Goal: Transaction & Acquisition: Purchase product/service

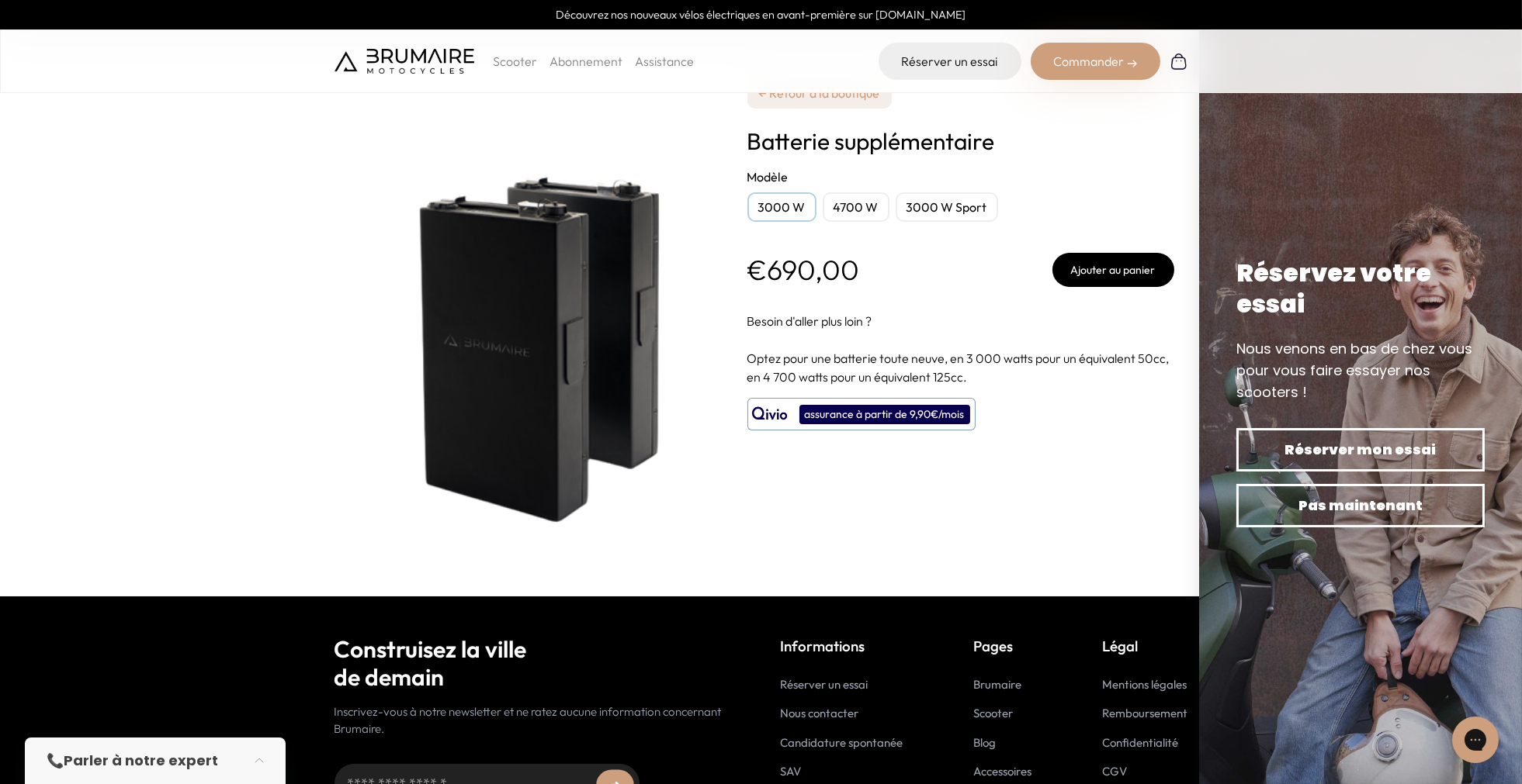
click at [861, 197] on div "4700 W" at bounding box center [856, 207] width 67 height 30
click at [768, 214] on div "3000 W" at bounding box center [781, 207] width 69 height 30
drag, startPoint x: 832, startPoint y: 205, endPoint x: 908, endPoint y: 214, distance: 76.5
click at [836, 206] on div "4700 W" at bounding box center [856, 207] width 67 height 30
click at [937, 211] on div "3000 W Sport" at bounding box center [947, 207] width 103 height 30
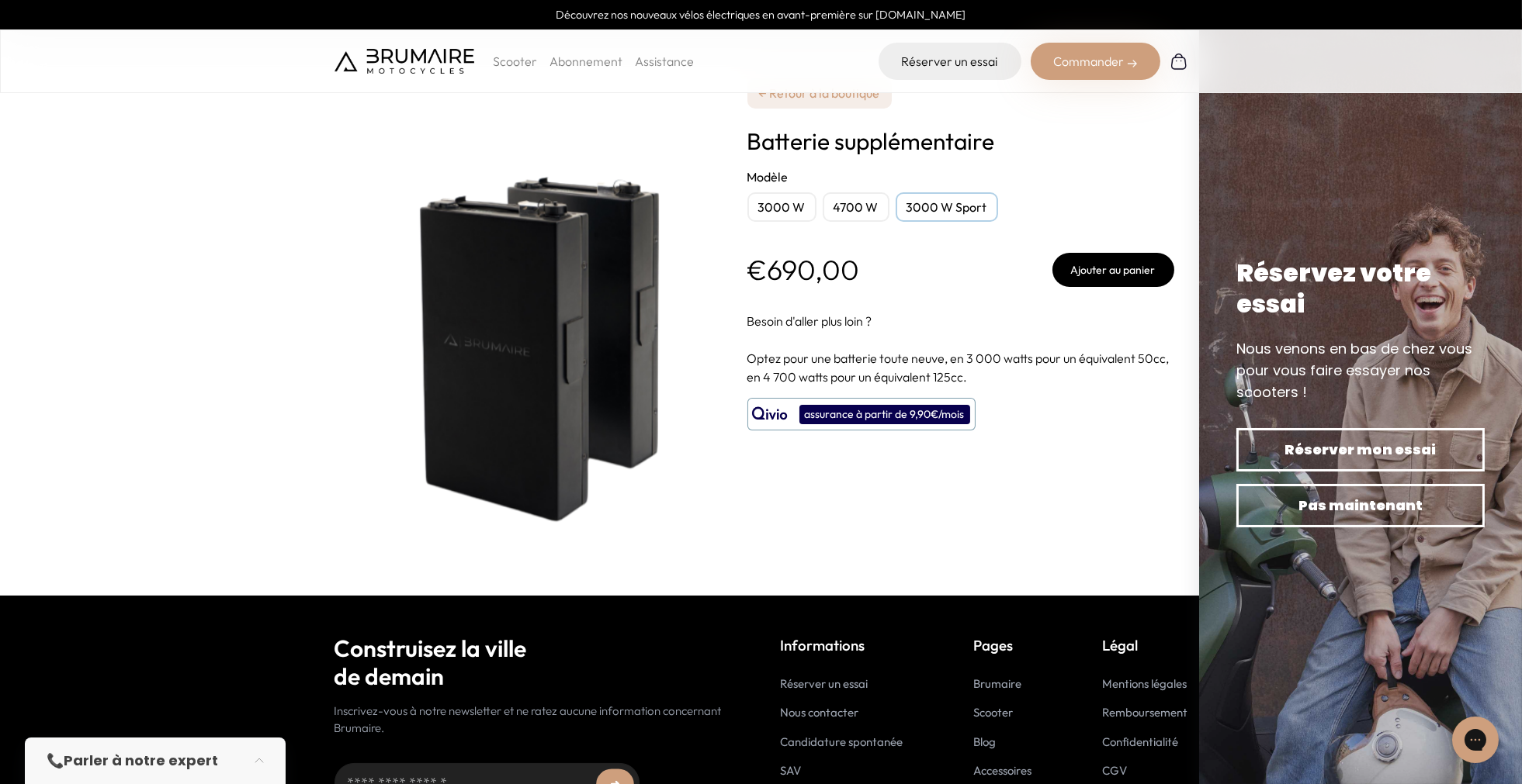
click at [847, 213] on div "4700 W" at bounding box center [856, 207] width 67 height 30
click at [777, 207] on div "3000 W" at bounding box center [781, 207] width 69 height 30
click at [828, 99] on link "← Retour à la boutique" at bounding box center [819, 93] width 145 height 31
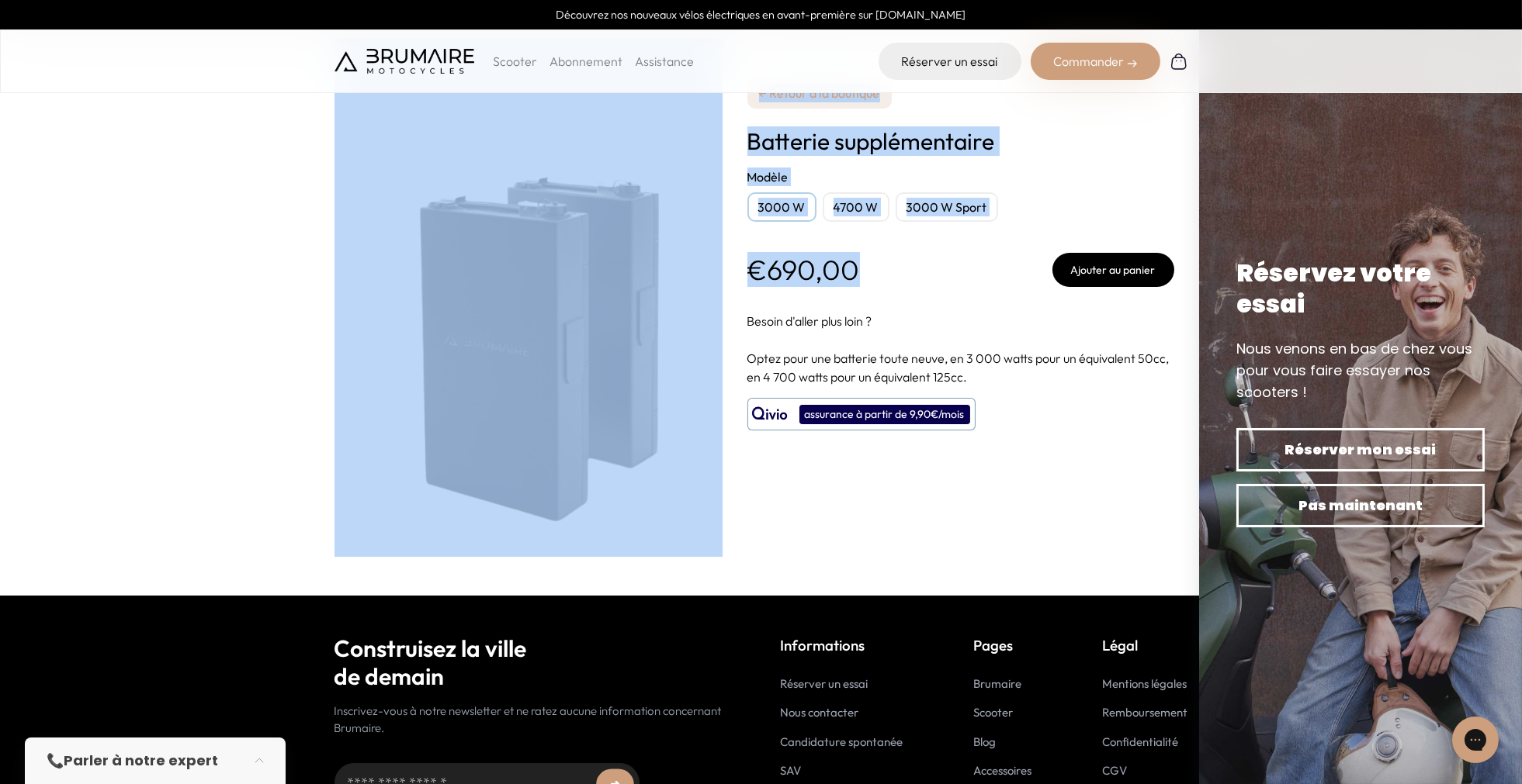
drag, startPoint x: 891, startPoint y: 267, endPoint x: 750, endPoint y: 267, distance: 141.0
click at [721, 268] on div "**********" at bounding box center [761, 297] width 854 height 595
click at [883, 264] on div "€690,00 Ajouter au panier" at bounding box center [961, 270] width 427 height 34
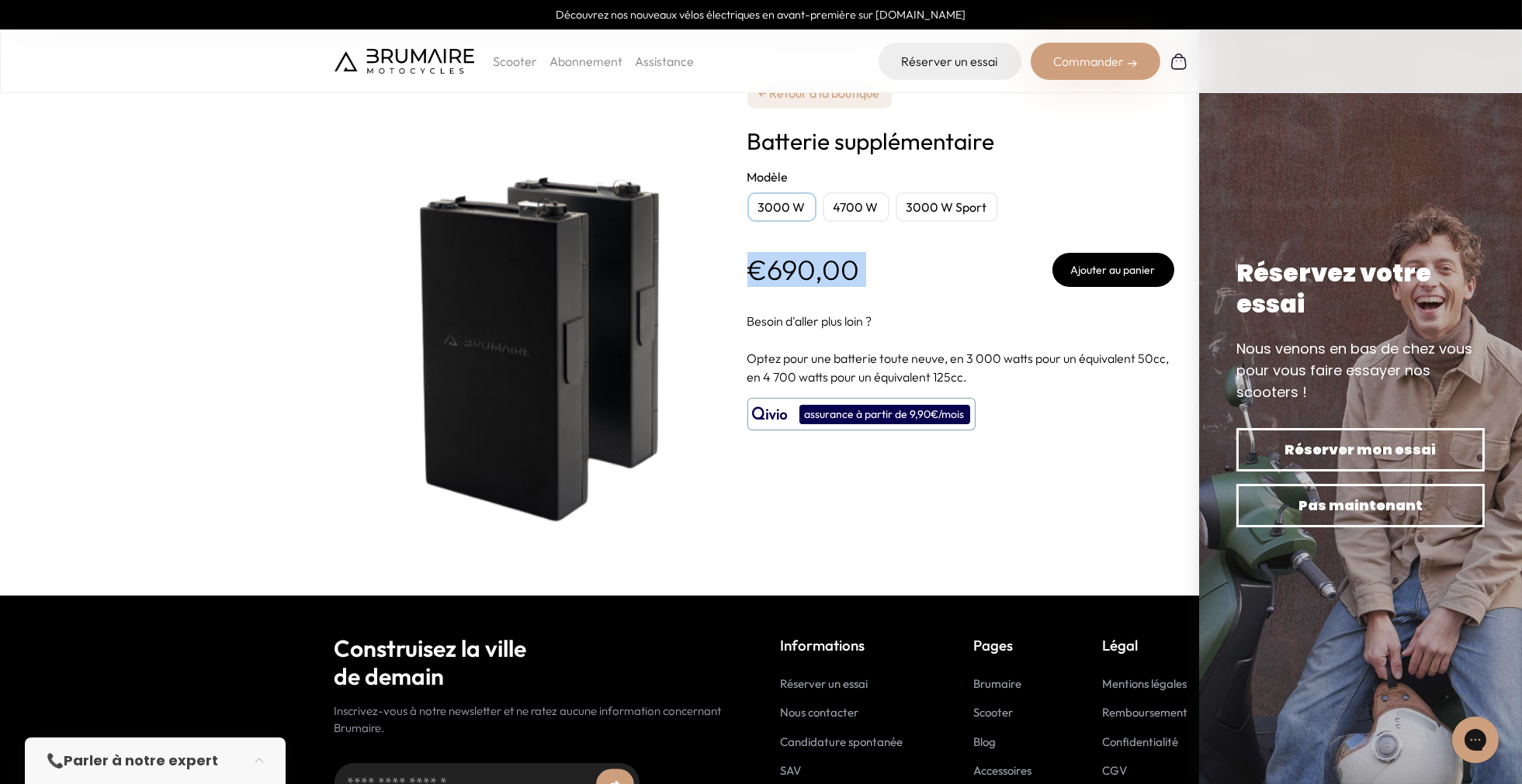
drag, startPoint x: 883, startPoint y: 264, endPoint x: 750, endPoint y: 265, distance: 133.0
click at [750, 265] on div "€690,00 Ajouter au panier" at bounding box center [961, 270] width 427 height 34
click at [914, 260] on div "€690,00 Ajouter au panier" at bounding box center [961, 270] width 427 height 34
drag, startPoint x: 905, startPoint y: 267, endPoint x: 743, endPoint y: 274, distance: 162.2
click at [743, 274] on div "**********" at bounding box center [761, 297] width 854 height 595
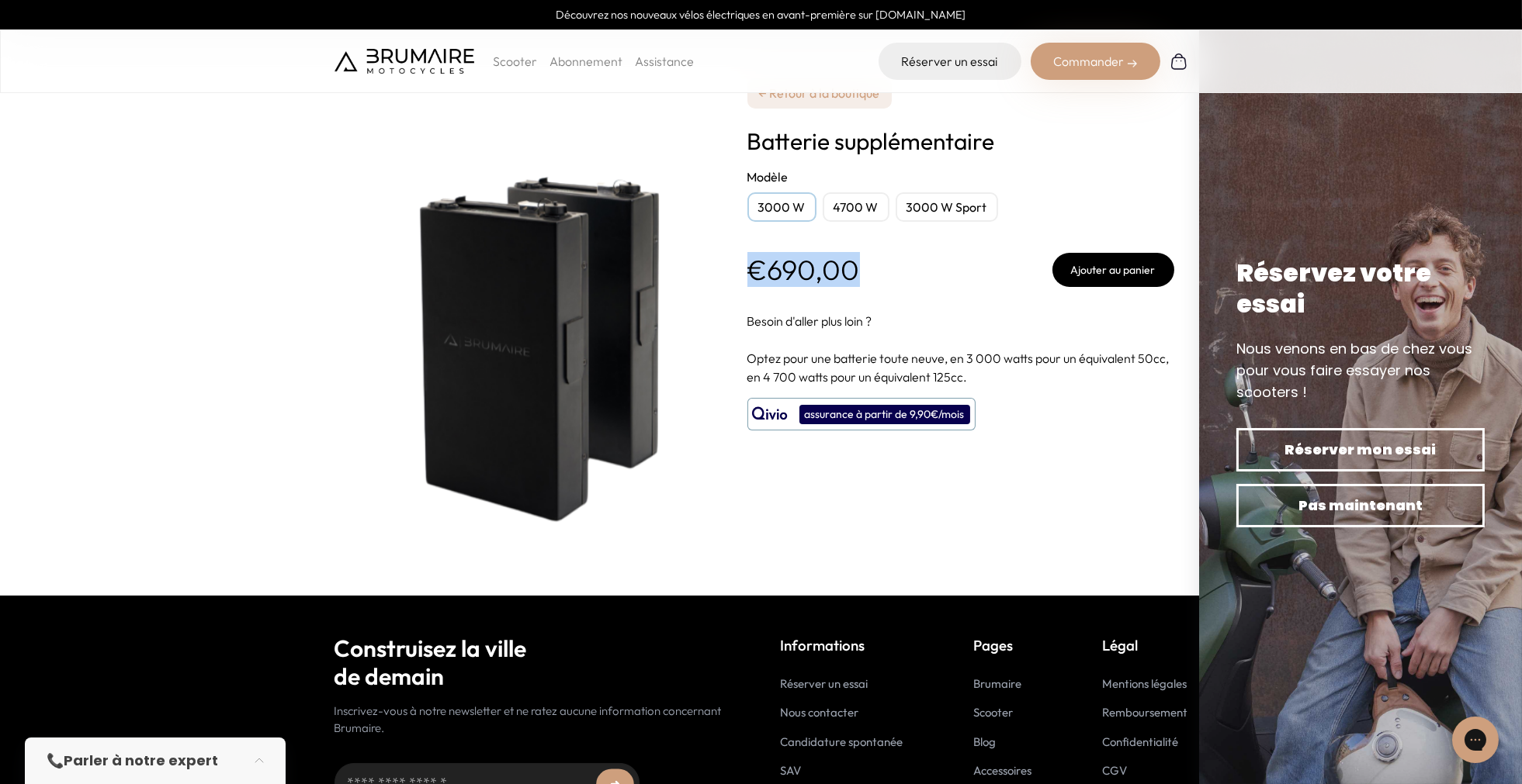
click at [875, 261] on div "€690,00 Ajouter au panier" at bounding box center [961, 270] width 427 height 34
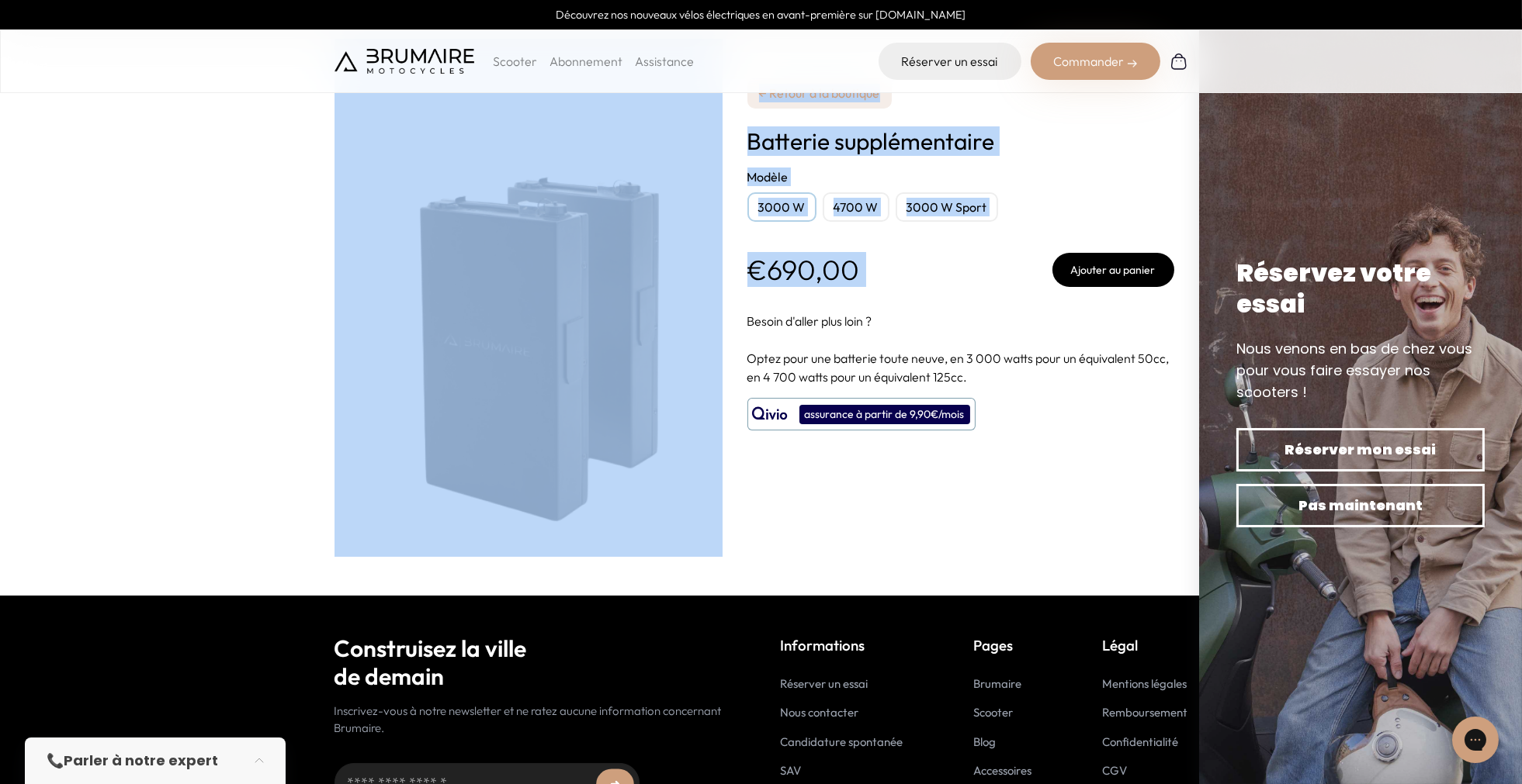
drag, startPoint x: 873, startPoint y: 263, endPoint x: 840, endPoint y: 274, distance: 34.8
click at [723, 275] on div "**********" at bounding box center [761, 297] width 854 height 595
click at [898, 271] on div "€690,00 Ajouter au panier" at bounding box center [961, 270] width 427 height 34
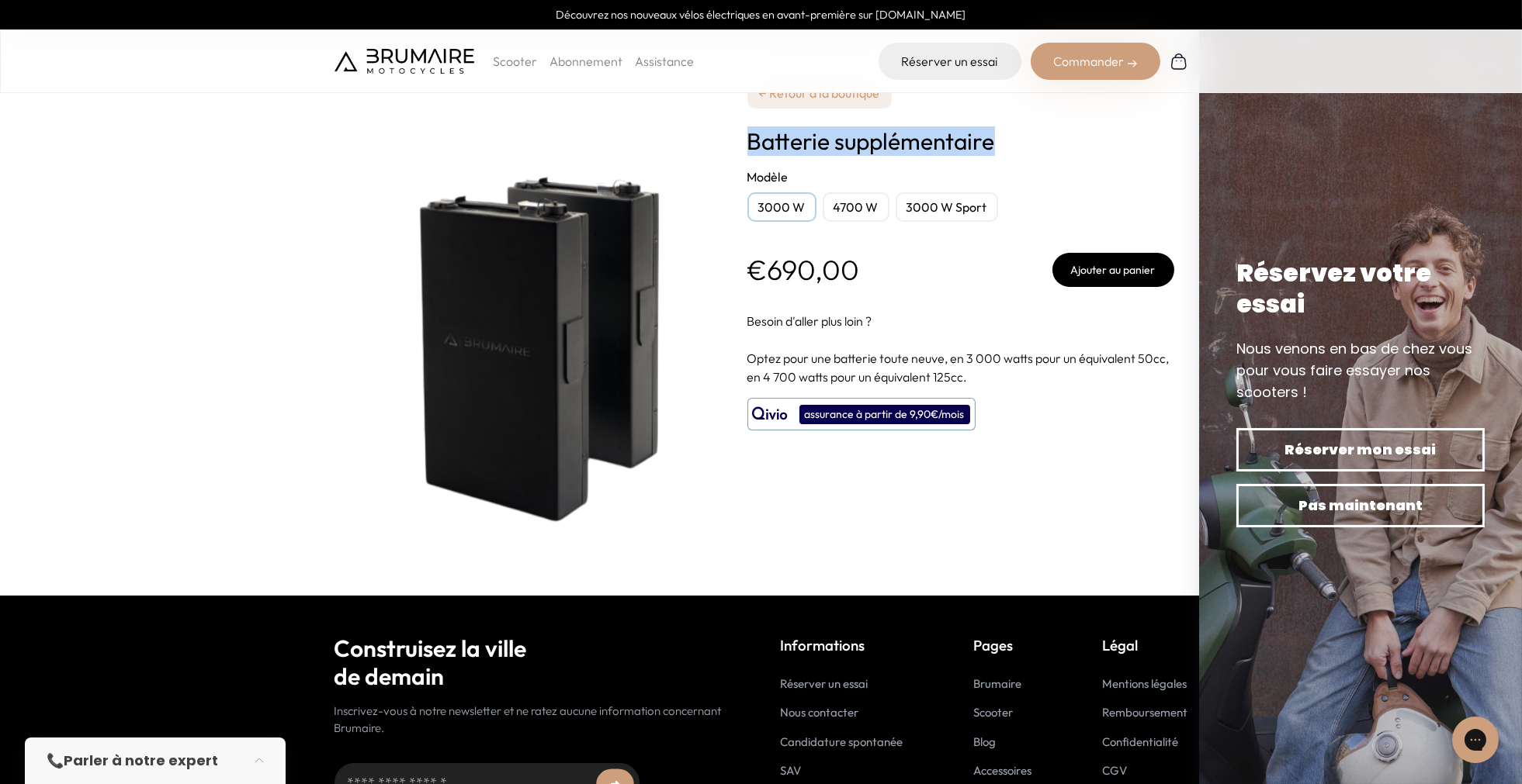
drag, startPoint x: 746, startPoint y: 145, endPoint x: 1006, endPoint y: 151, distance: 260.1
click at [1006, 151] on div "**********" at bounding box center [761, 297] width 854 height 595
click at [1006, 151] on h1 "Batterie supplémentaire" at bounding box center [961, 142] width 427 height 28
drag, startPoint x: 907, startPoint y: 152, endPoint x: 740, endPoint y: 149, distance: 167.0
click at [740, 149] on div "**********" at bounding box center [761, 297] width 854 height 595
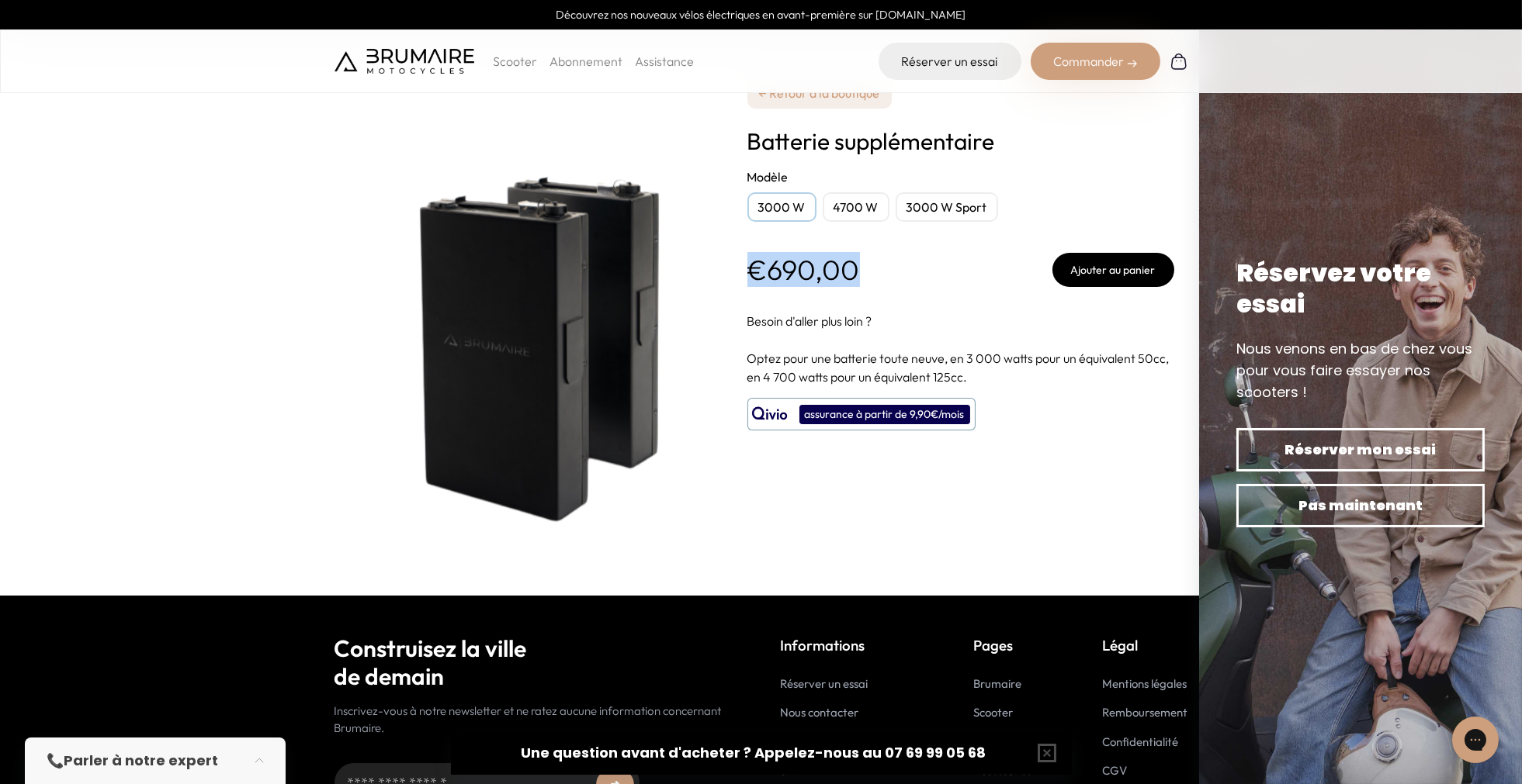
drag, startPoint x: 904, startPoint y: 272, endPoint x: 741, endPoint y: 264, distance: 163.2
click at [741, 264] on div "**********" at bounding box center [761, 297] width 854 height 595
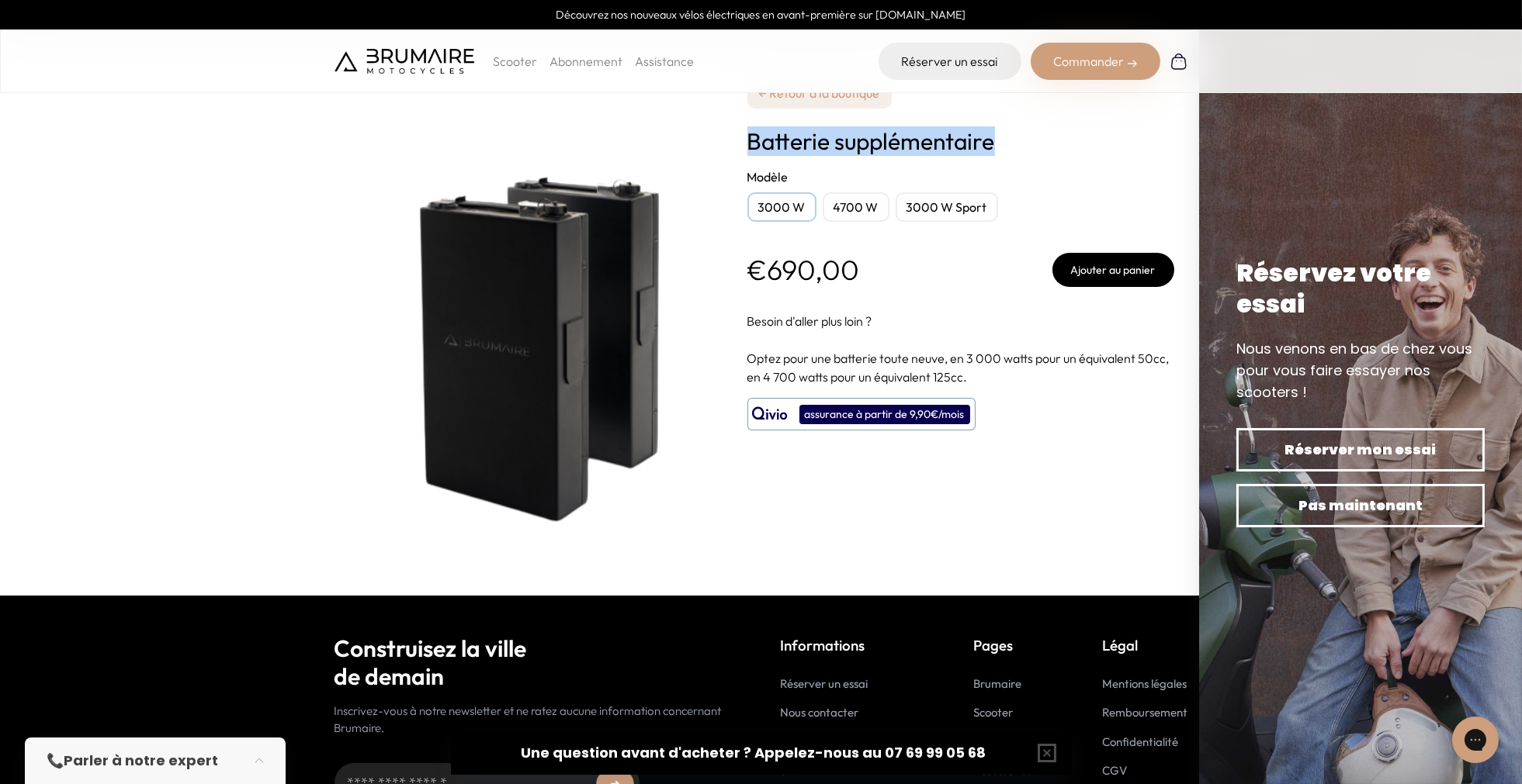
drag, startPoint x: 749, startPoint y: 152, endPoint x: 1012, endPoint y: 141, distance: 263.2
click at [1012, 141] on h1 "Batterie supplémentaire" at bounding box center [961, 142] width 427 height 28
click at [1014, 141] on h1 "Batterie supplémentaire" at bounding box center [961, 142] width 427 height 28
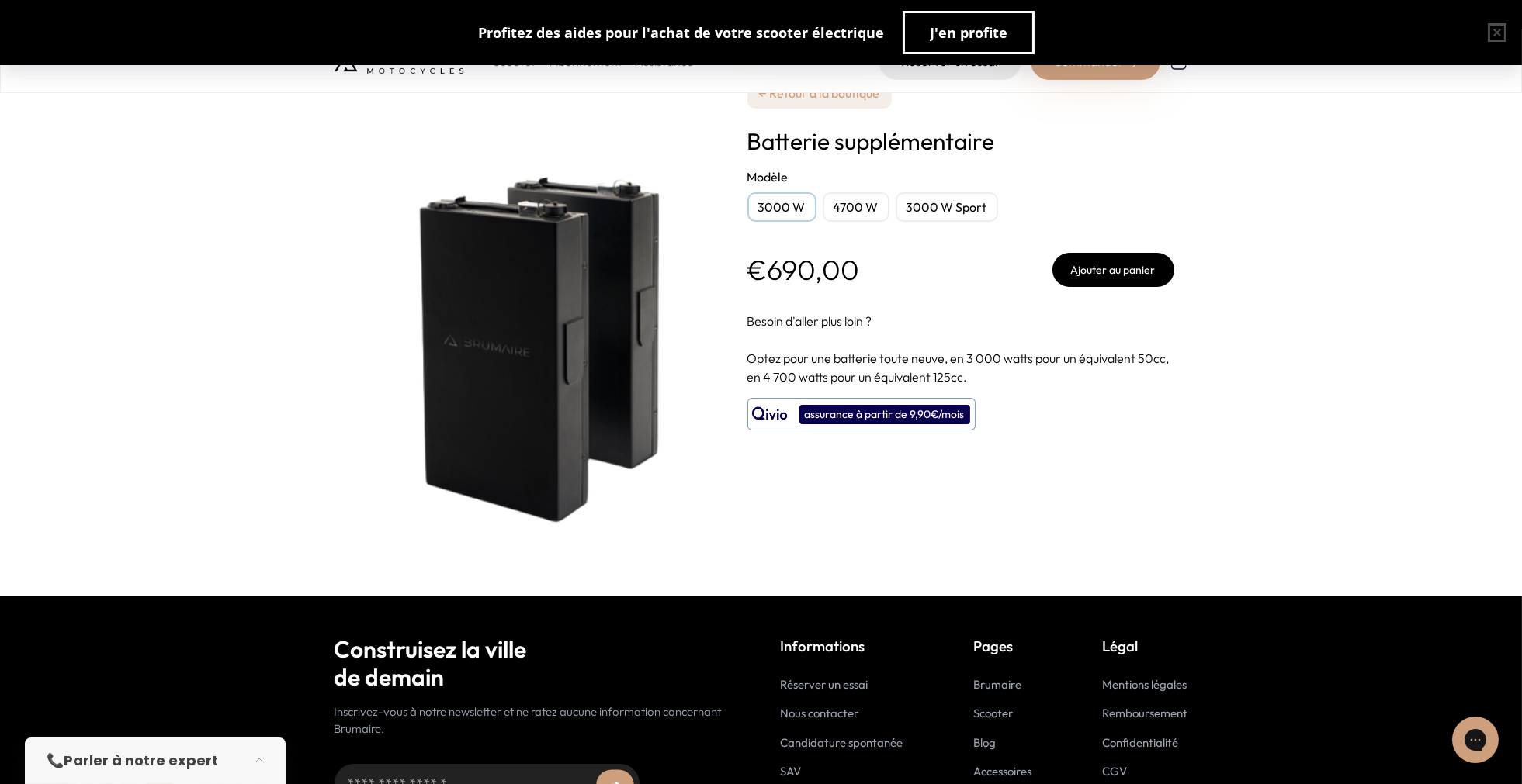
click at [782, 200] on div "3000 W" at bounding box center [781, 207] width 69 height 30
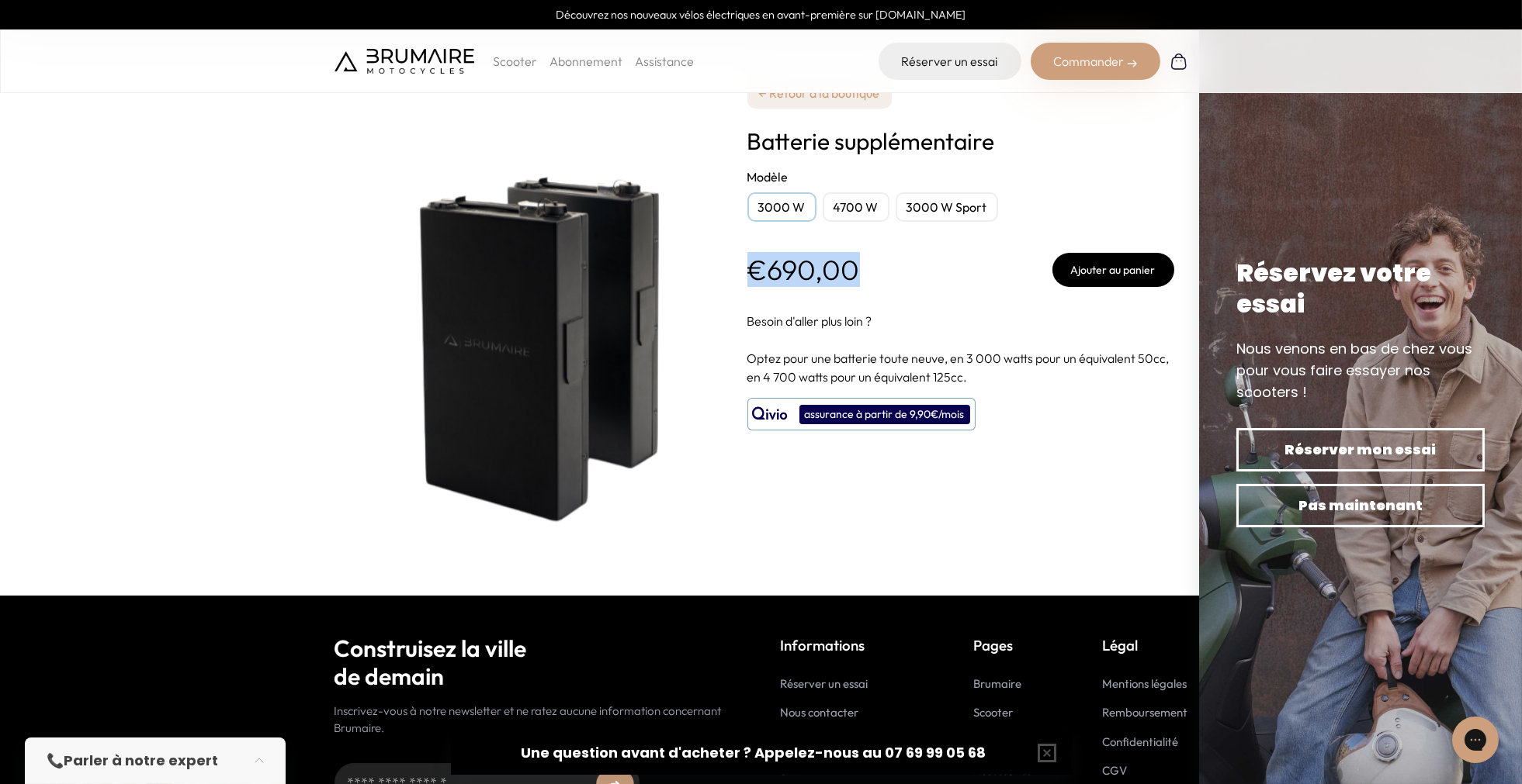
drag, startPoint x: 861, startPoint y: 274, endPoint x: 711, endPoint y: 234, distance: 155.2
click at [748, 281] on div "€690,00 Ajouter au panier" at bounding box center [961, 270] width 427 height 34
click at [512, 65] on p "Scooter" at bounding box center [515, 61] width 44 height 19
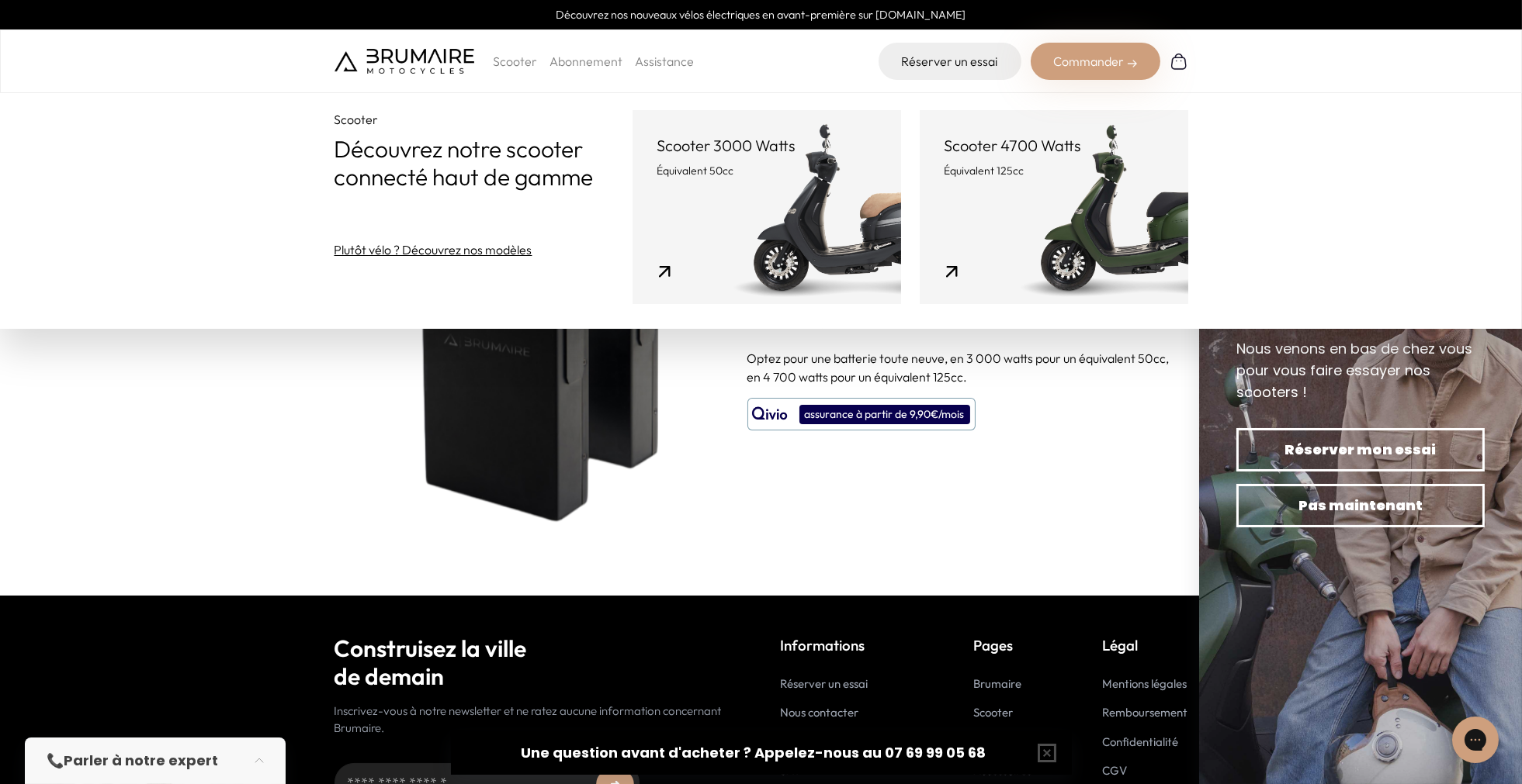
click at [711, 163] on p "Équivalent 50cc" at bounding box center [766, 171] width 219 height 16
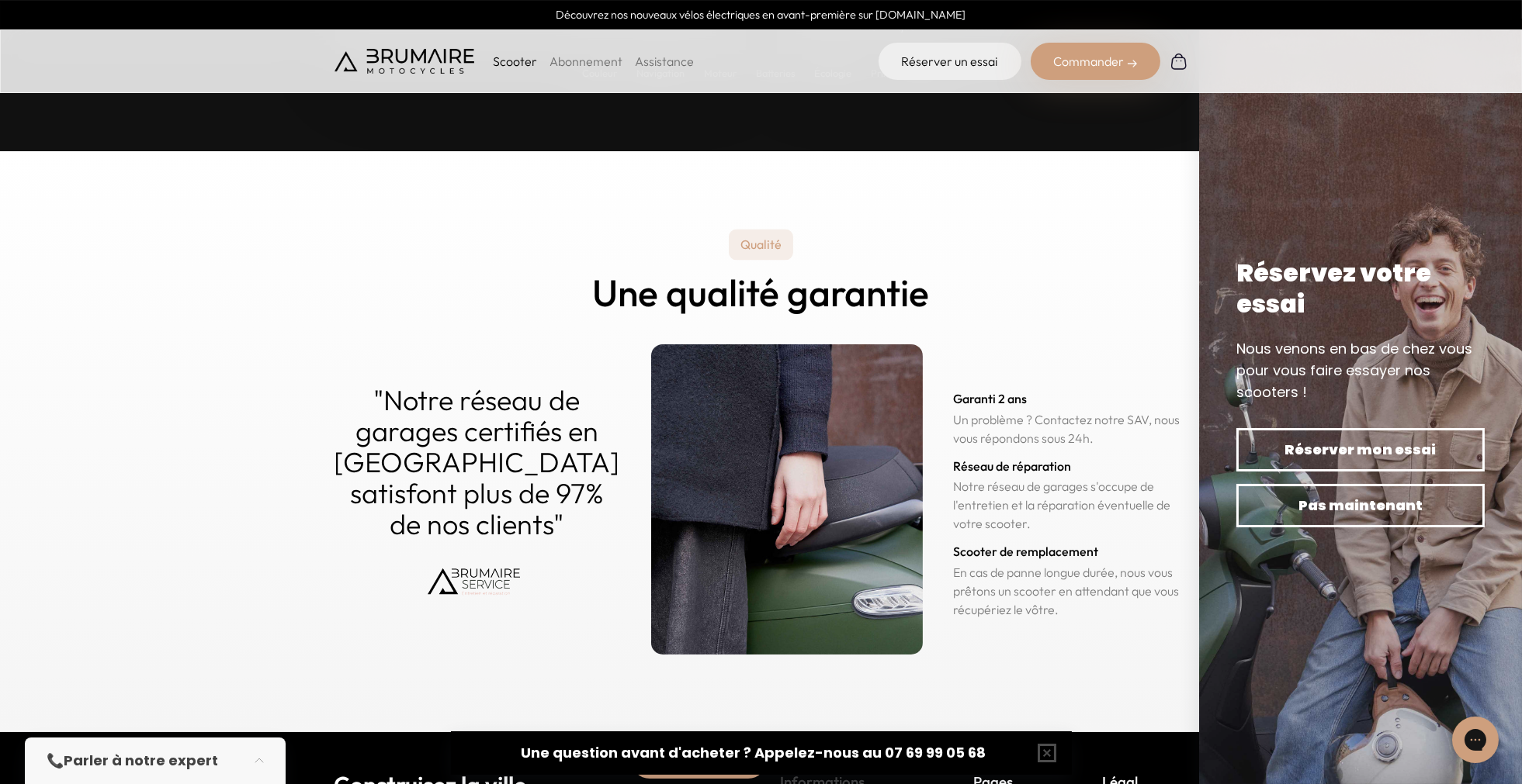
scroll to position [7572, 0]
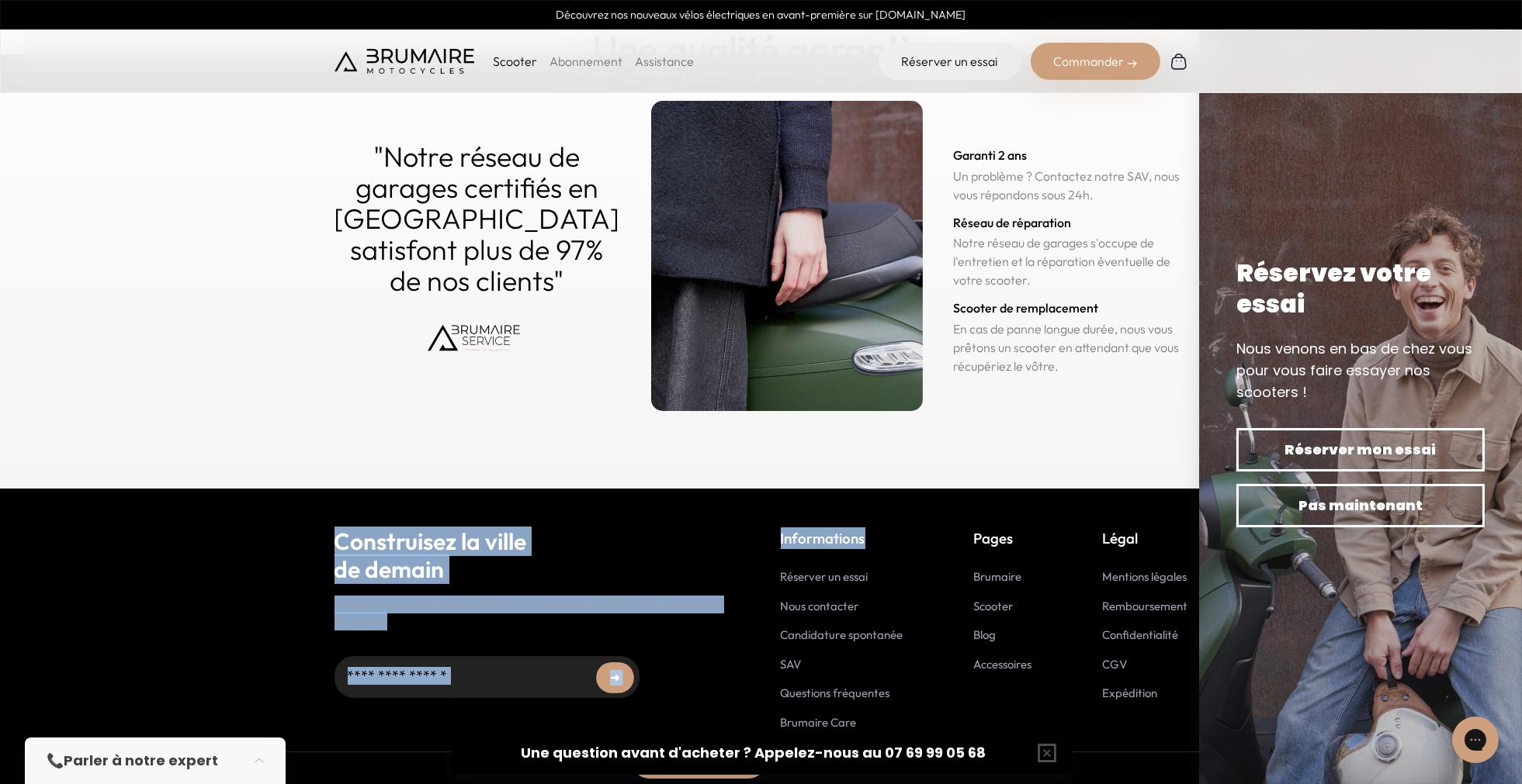
drag, startPoint x: 886, startPoint y: 537, endPoint x: 771, endPoint y: 537, distance: 115.0
click at [747, 540] on div "Construisez la ville de [DATE] Inscrivez-vous à notre newsletter et ne ratez au…" at bounding box center [761, 609] width 854 height 242
click at [771, 537] on div "Construisez la ville de [DATE] Inscrivez-vous à notre newsletter et ne ratez au…" at bounding box center [761, 609] width 854 height 242
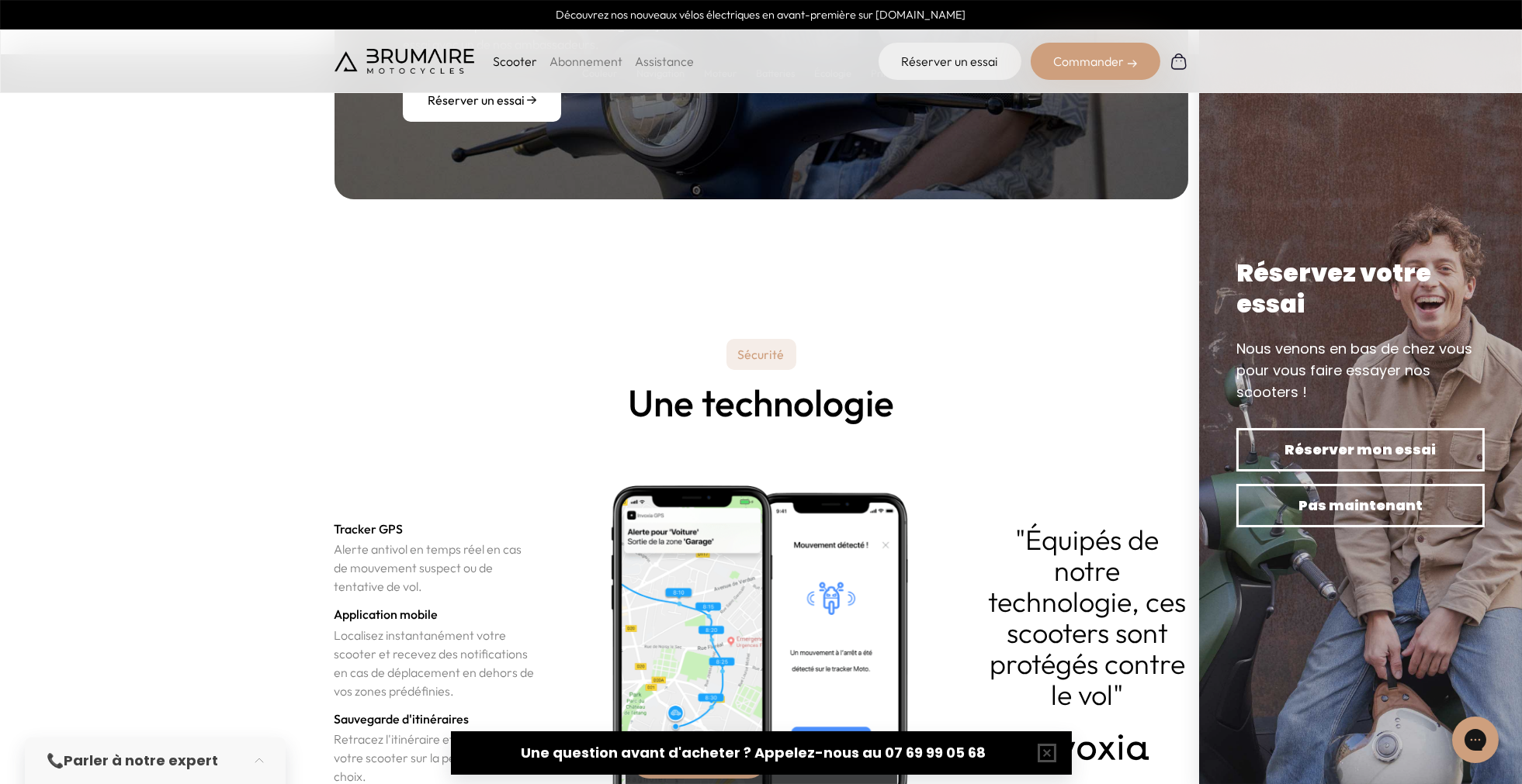
scroll to position [4727, 0]
